Goal: Transaction & Acquisition: Purchase product/service

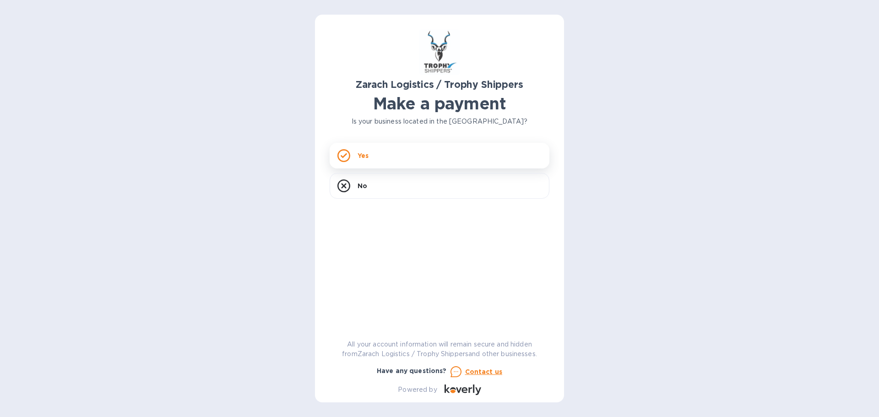
click at [438, 157] on div "Yes" at bounding box center [440, 156] width 220 height 26
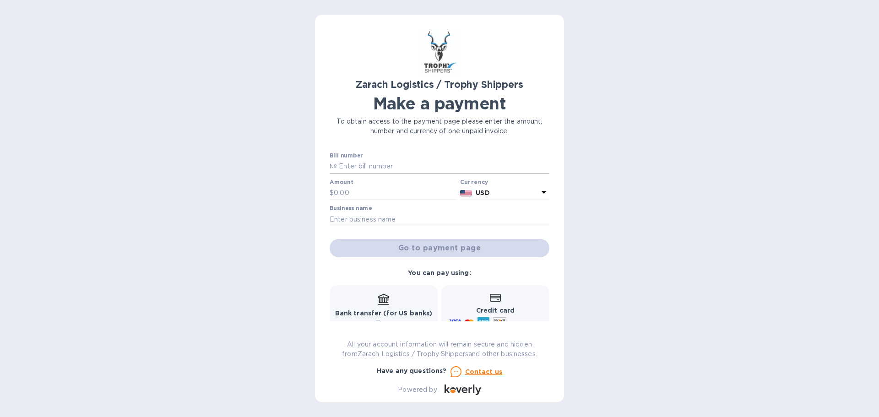
click at [424, 163] on input "text" at bounding box center [443, 167] width 213 height 14
type input "B00172765"
click at [344, 195] on input "text" at bounding box center [395, 193] width 123 height 14
type input "898.00"
click at [385, 220] on input "text" at bounding box center [440, 220] width 220 height 14
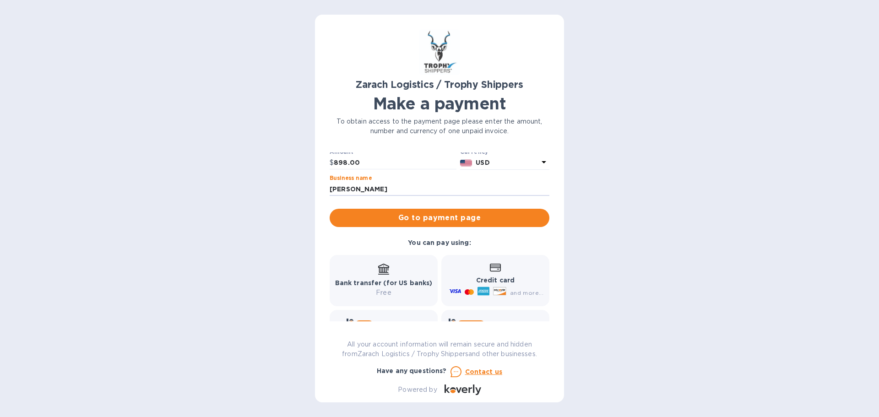
scroll to position [30, 0]
type input "[PERSON_NAME]"
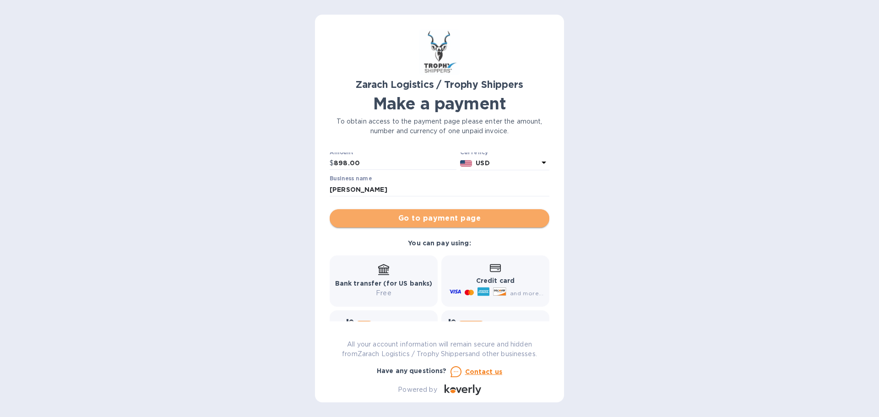
click at [456, 217] on span "Go to payment page" at bounding box center [439, 218] width 205 height 11
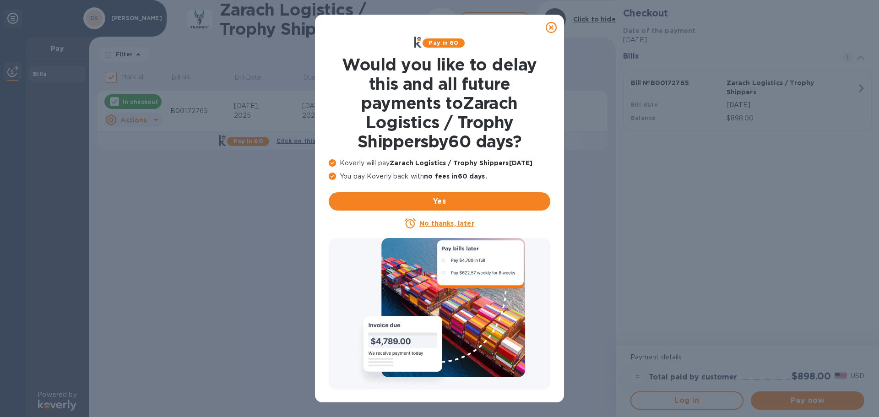
click at [552, 26] on icon at bounding box center [551, 27] width 11 height 11
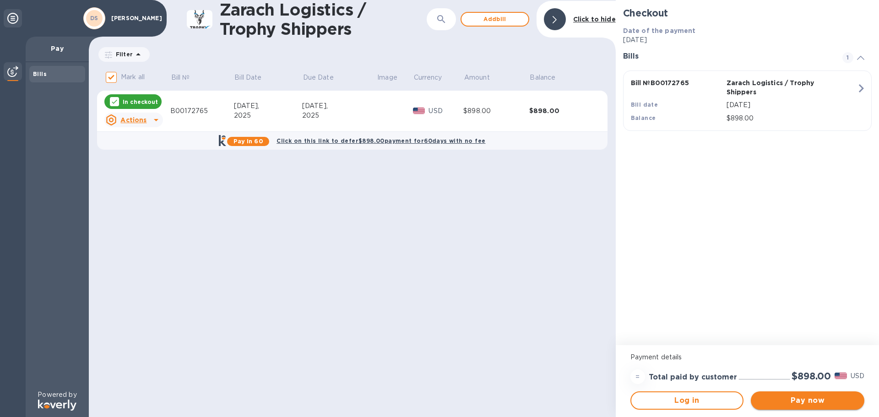
click at [799, 402] on span "Pay now" at bounding box center [808, 400] width 99 height 11
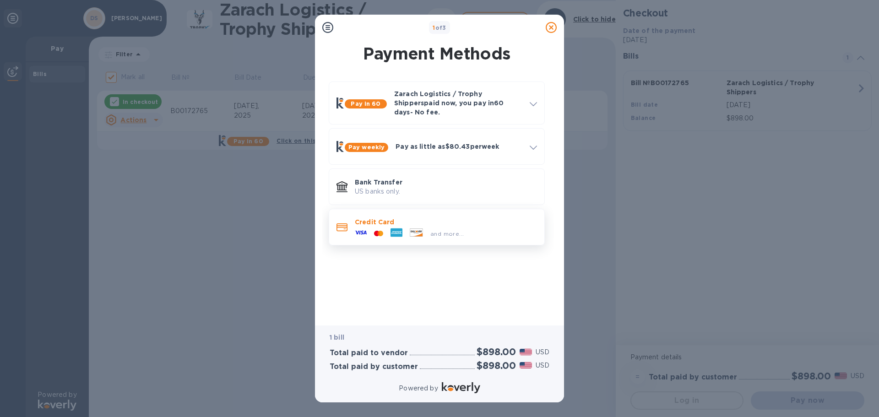
click at [395, 229] on icon at bounding box center [397, 233] width 12 height 9
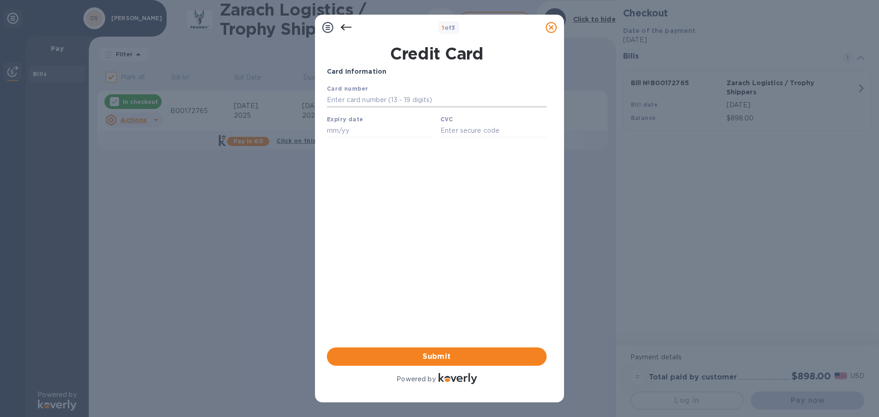
click at [375, 96] on input "text" at bounding box center [437, 100] width 220 height 14
type input "[CREDIT_CARD_NUMBER]"
click at [352, 128] on input "text" at bounding box center [380, 131] width 106 height 14
type input "02/29"
click at [471, 131] on input "text" at bounding box center [494, 131] width 106 height 14
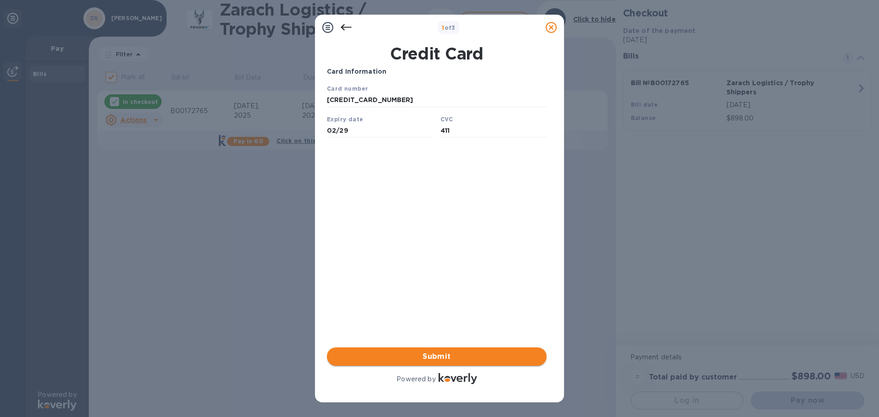
type input "411"
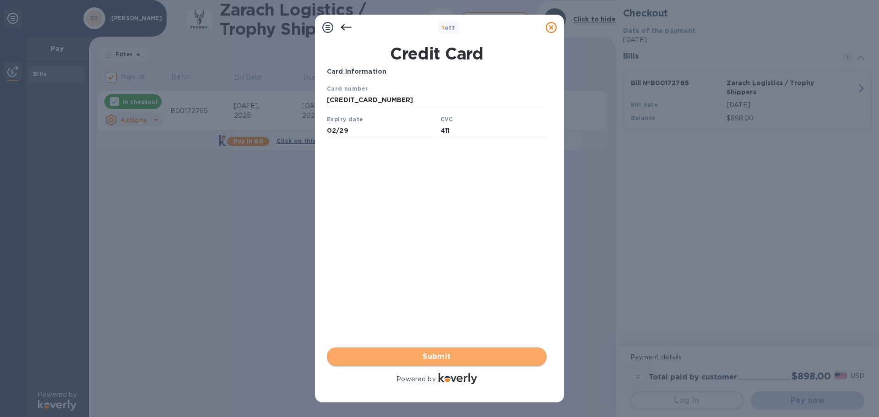
click at [435, 353] on span "Submit" at bounding box center [436, 356] width 205 height 11
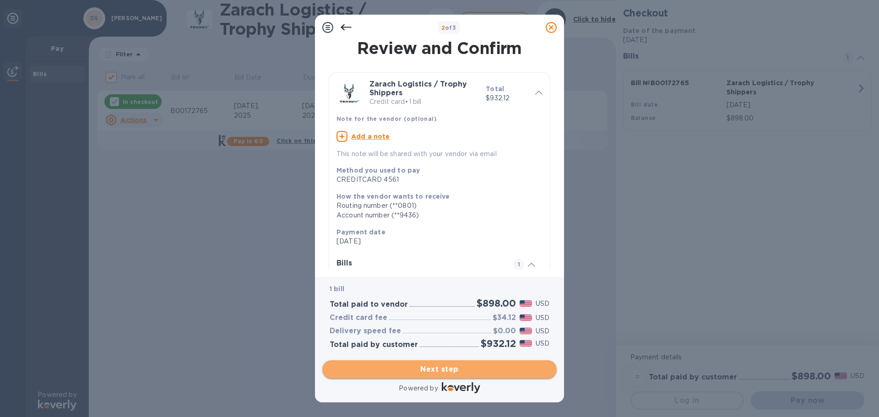
click at [462, 369] on span "Next step" at bounding box center [440, 369] width 220 height 11
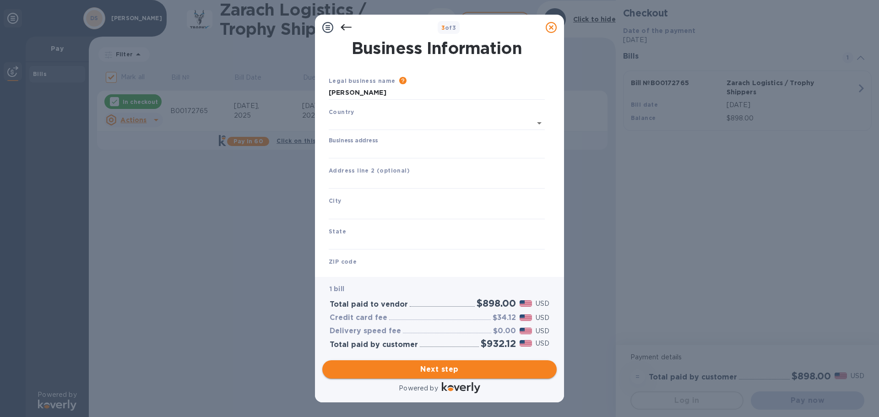
type input "[GEOGRAPHIC_DATA]"
click at [342, 143] on input "Business address" at bounding box center [437, 150] width 216 height 14
type input "1470 S RIO VERDE LN"
drag, startPoint x: 345, startPoint y: 214, endPoint x: 347, endPoint y: 210, distance: 4.7
click at [346, 213] on input "text" at bounding box center [437, 211] width 216 height 14
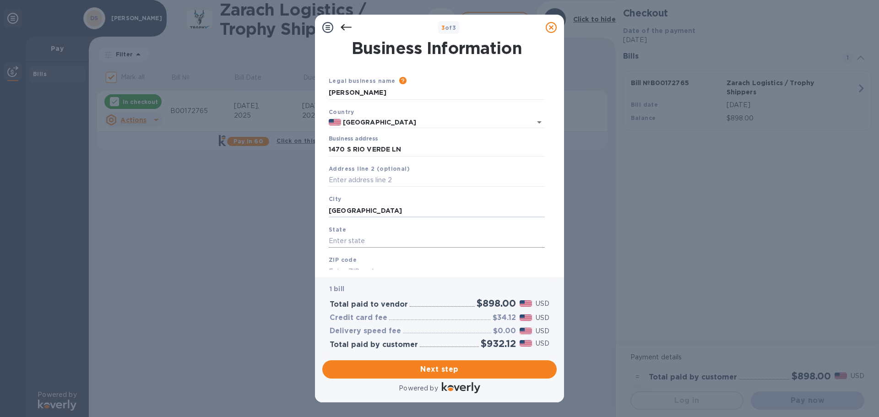
type input "[GEOGRAPHIC_DATA]"
click at [343, 235] on input "text" at bounding box center [437, 242] width 216 height 14
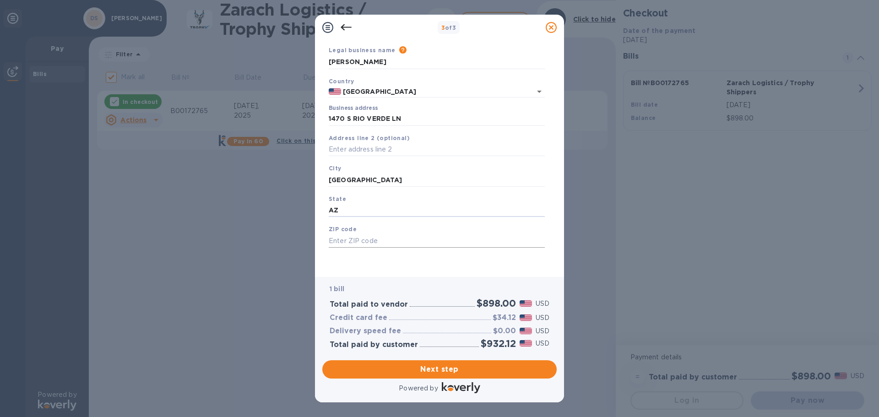
type input "AZ"
click at [354, 238] on input "text" at bounding box center [437, 241] width 216 height 14
type input "86322"
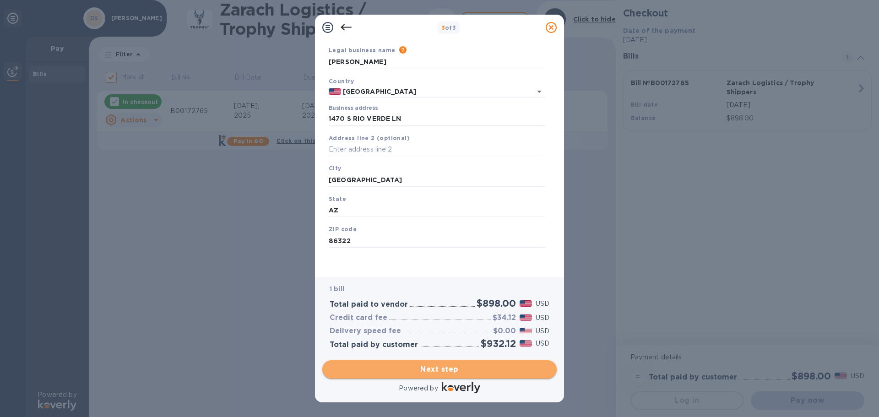
click at [448, 368] on span "Next step" at bounding box center [440, 369] width 220 height 11
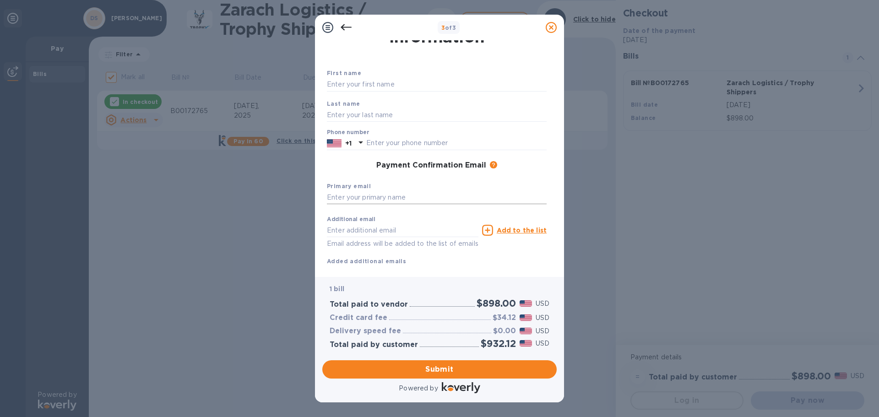
click at [349, 196] on input "text" at bounding box center [437, 198] width 220 height 14
type input "[EMAIL_ADDRESS][DOMAIN_NAME]"
click at [356, 235] on input "text" at bounding box center [403, 231] width 152 height 14
type input "[EMAIL_ADDRESS][DOMAIN_NAME]"
type input "[PERSON_NAME]"
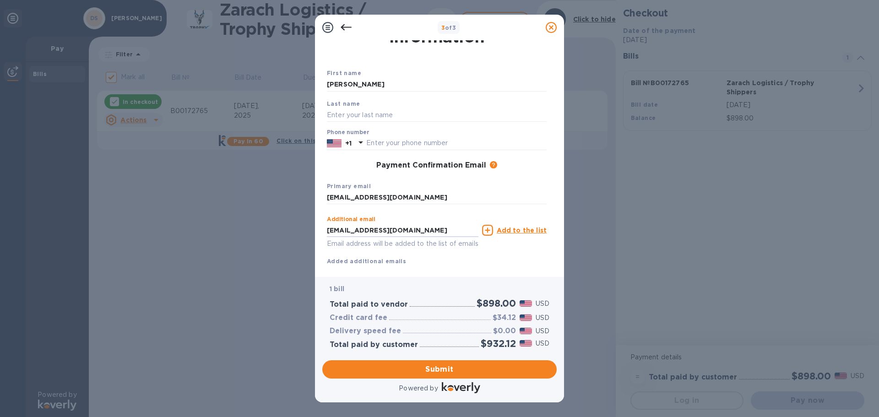
type input "[PERSON_NAME]"
drag, startPoint x: 426, startPoint y: 141, endPoint x: 378, endPoint y: 142, distance: 47.2
click at [378, 142] on input "9285675270" at bounding box center [456, 143] width 180 height 14
type input "9288210960"
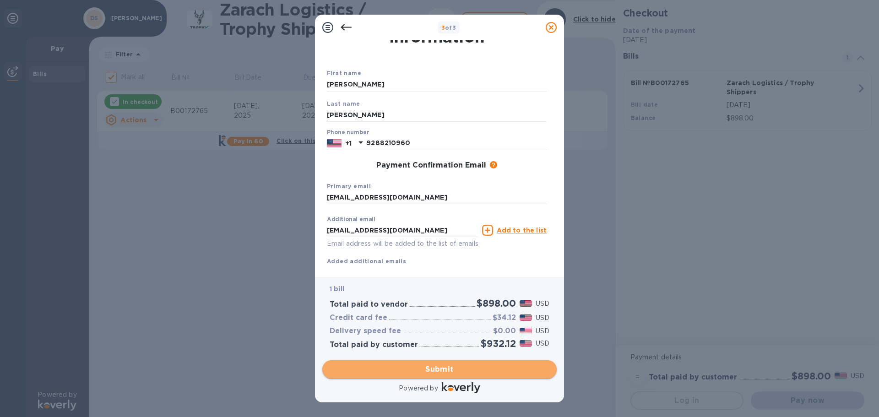
click at [450, 370] on span "Submit" at bounding box center [440, 369] width 220 height 11
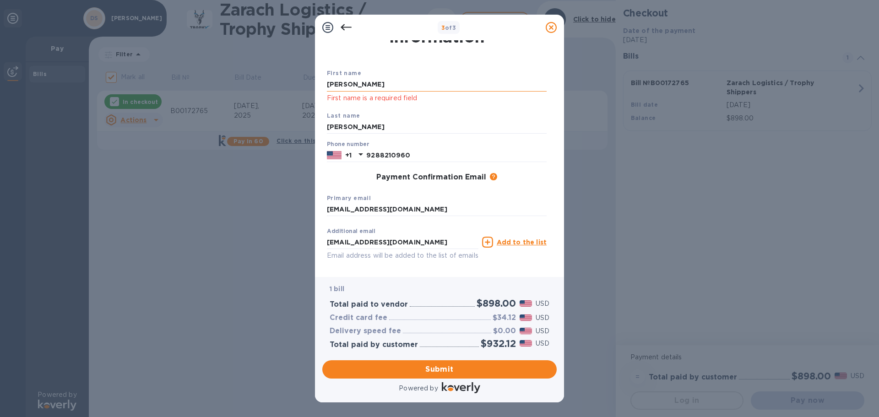
click at [372, 82] on input "[PERSON_NAME]" at bounding box center [437, 85] width 220 height 14
click at [436, 370] on span "Submit" at bounding box center [440, 369] width 220 height 11
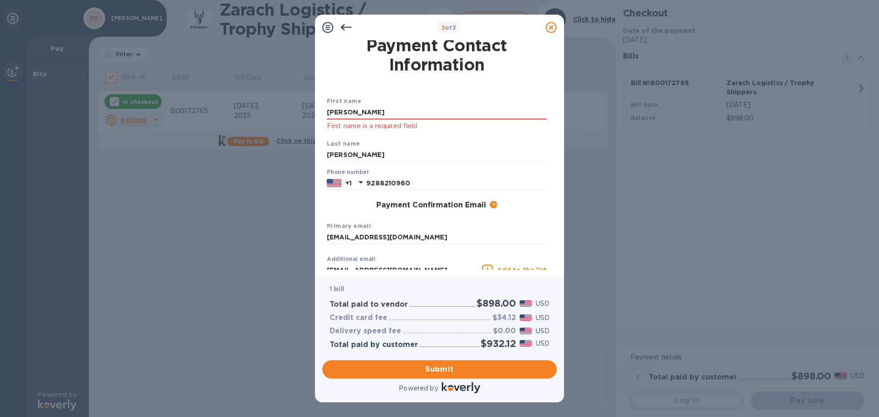
scroll to position [0, 0]
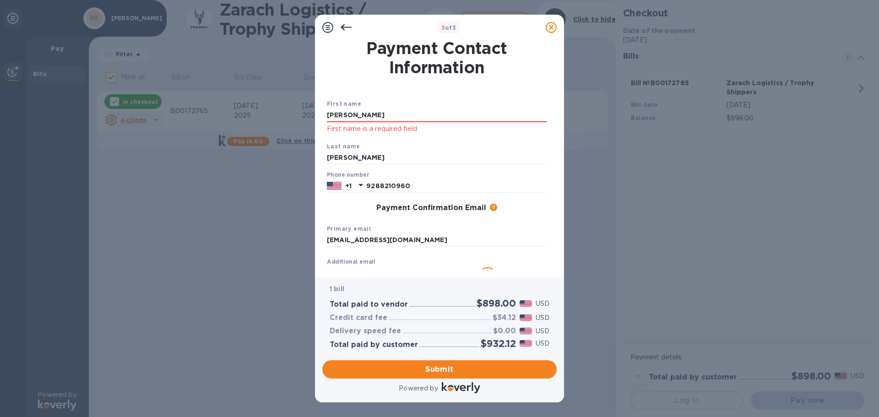
drag, startPoint x: 369, startPoint y: 113, endPoint x: 318, endPoint y: 117, distance: 51.0
click at [304, 109] on div "3 of 3 Payment Contact Information First name [PERSON_NAME] First name is a req…" at bounding box center [439, 208] width 879 height 417
type input "[PERSON_NAME]"
click at [490, 135] on div "First name [PERSON_NAME] First name is a required field" at bounding box center [436, 116] width 227 height 43
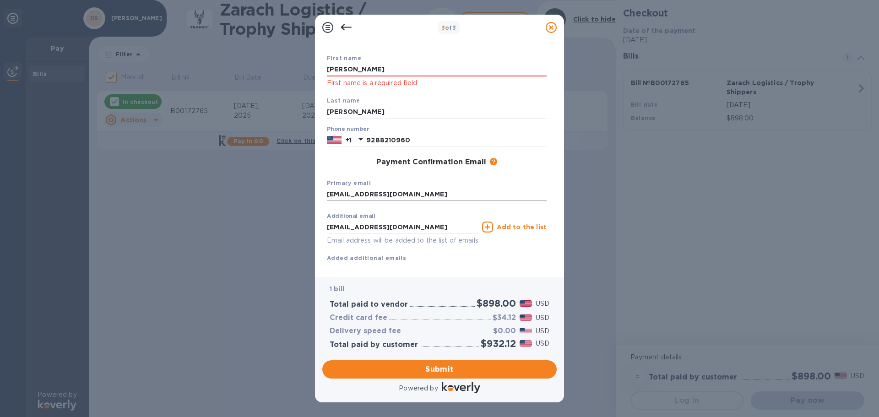
scroll to position [64, 0]
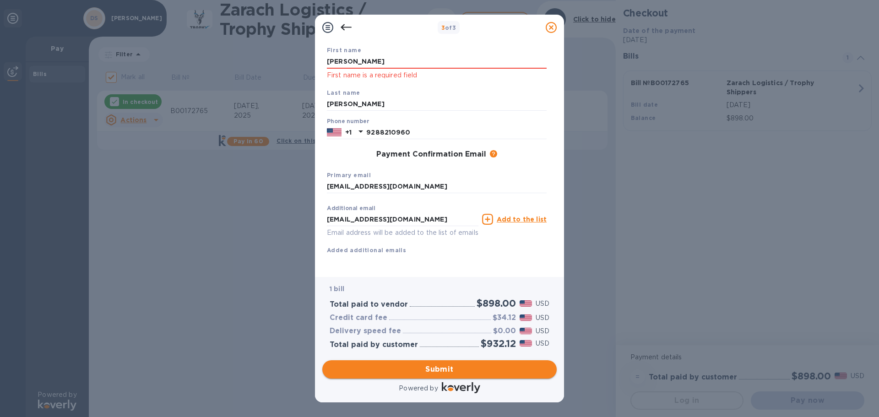
click at [446, 365] on span "Submit" at bounding box center [440, 369] width 220 height 11
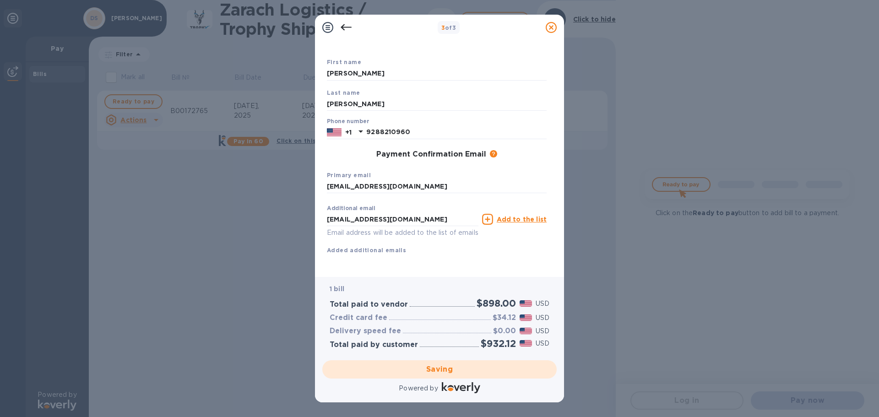
checkbox input "false"
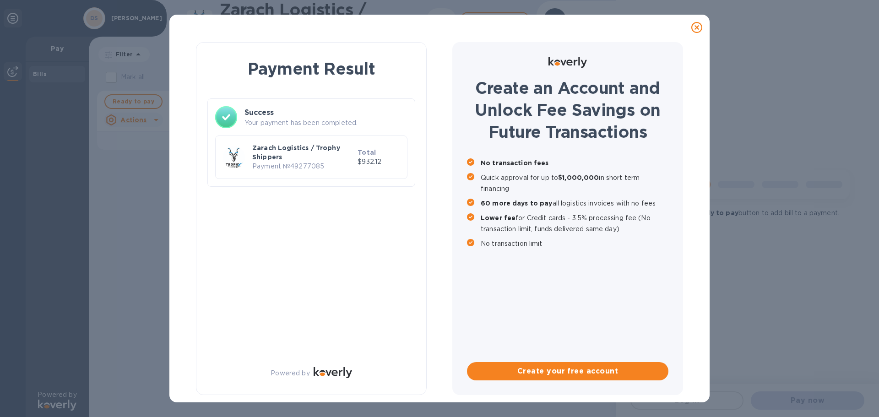
scroll to position [0, 0]
